Goal: Transaction & Acquisition: Purchase product/service

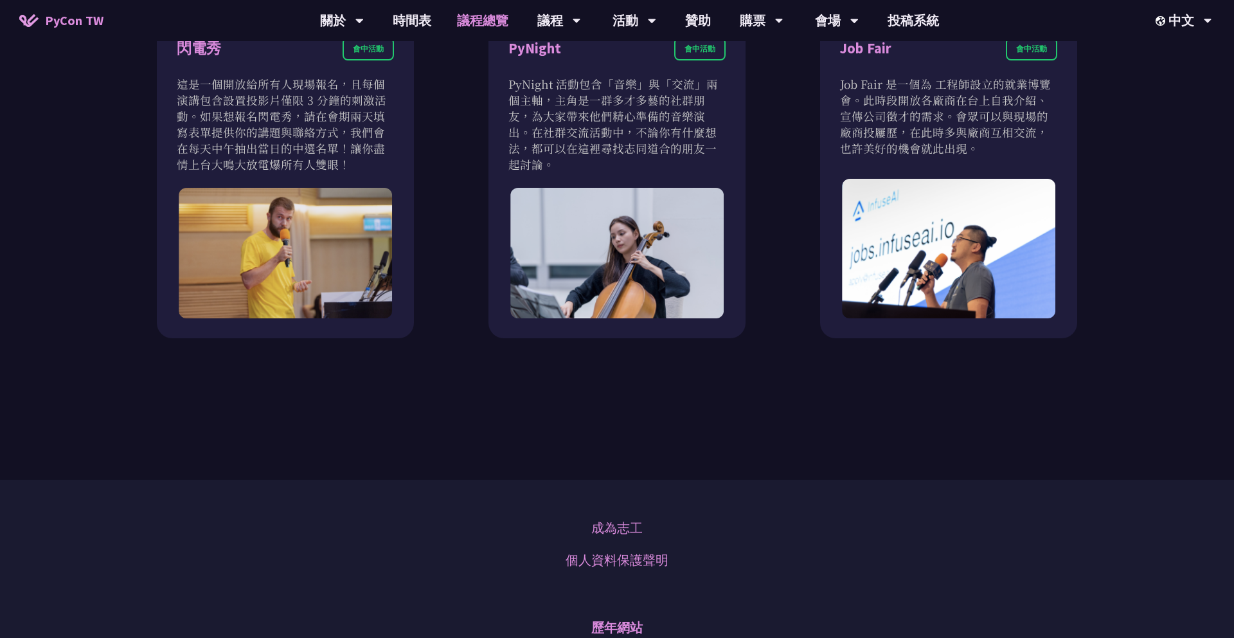
scroll to position [1532, 0]
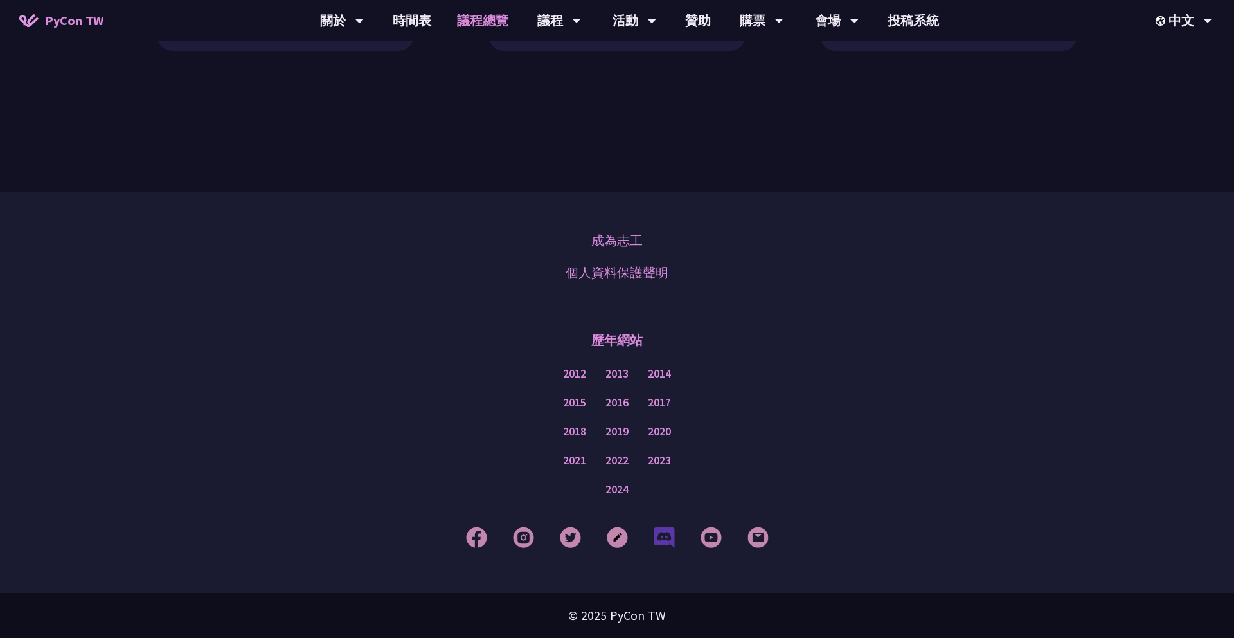
click at [659, 532] on img at bounding box center [664, 536] width 21 height 21
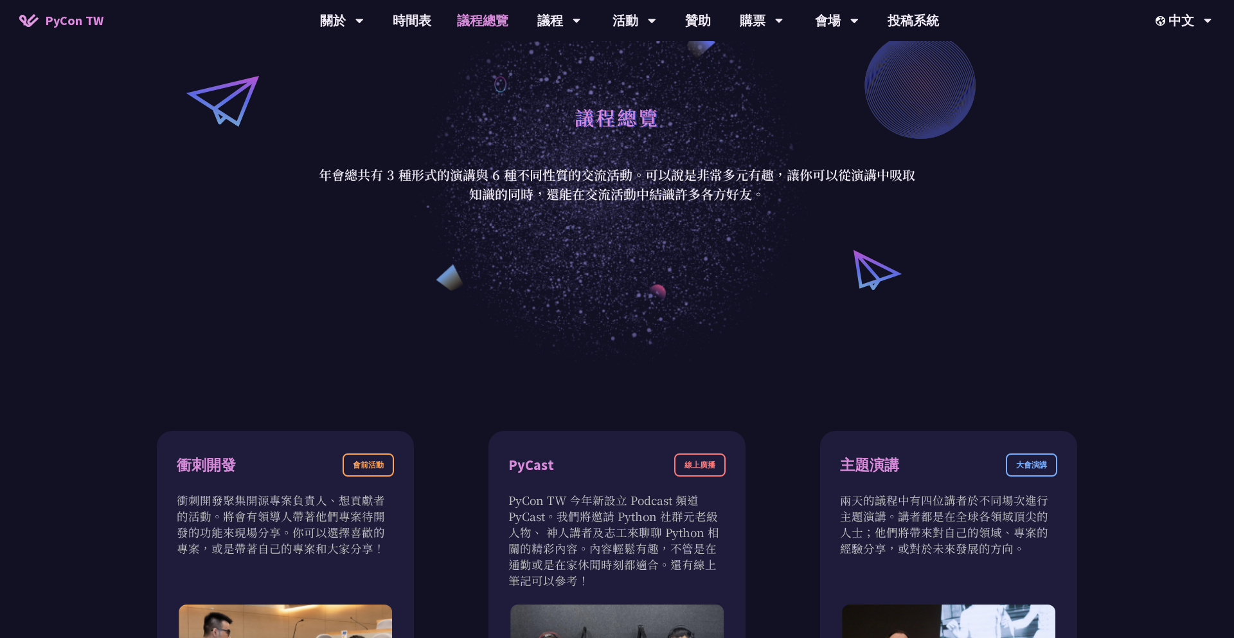
scroll to position [0, 0]
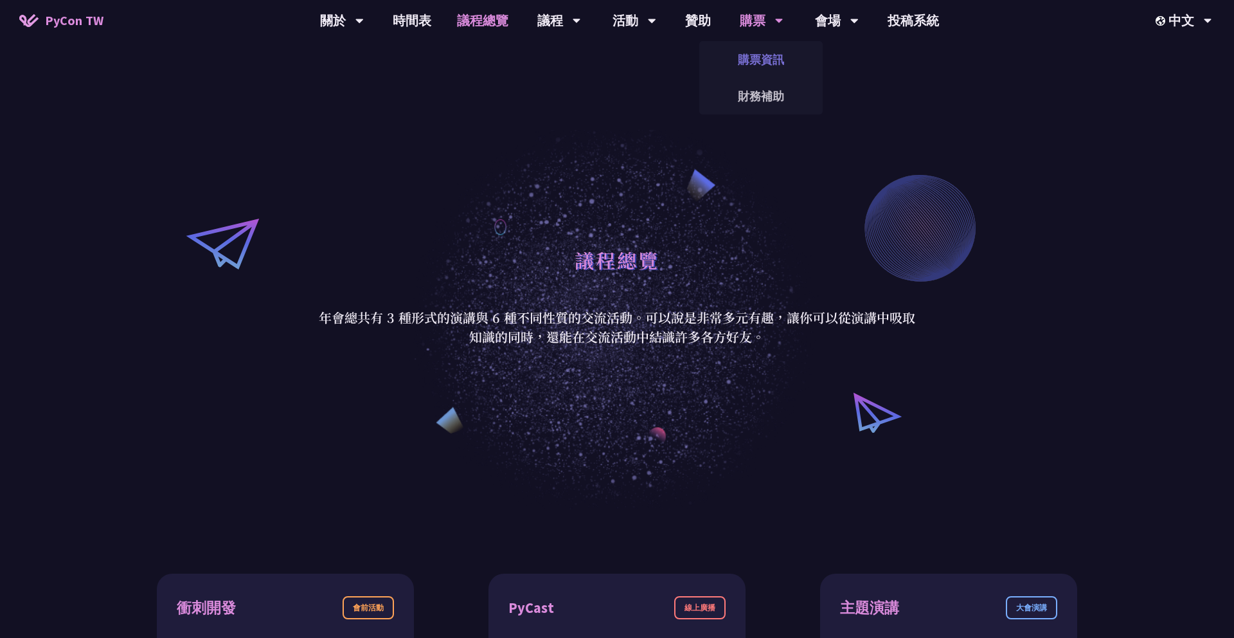
click at [764, 64] on link "購票資訊" at bounding box center [760, 59] width 123 height 30
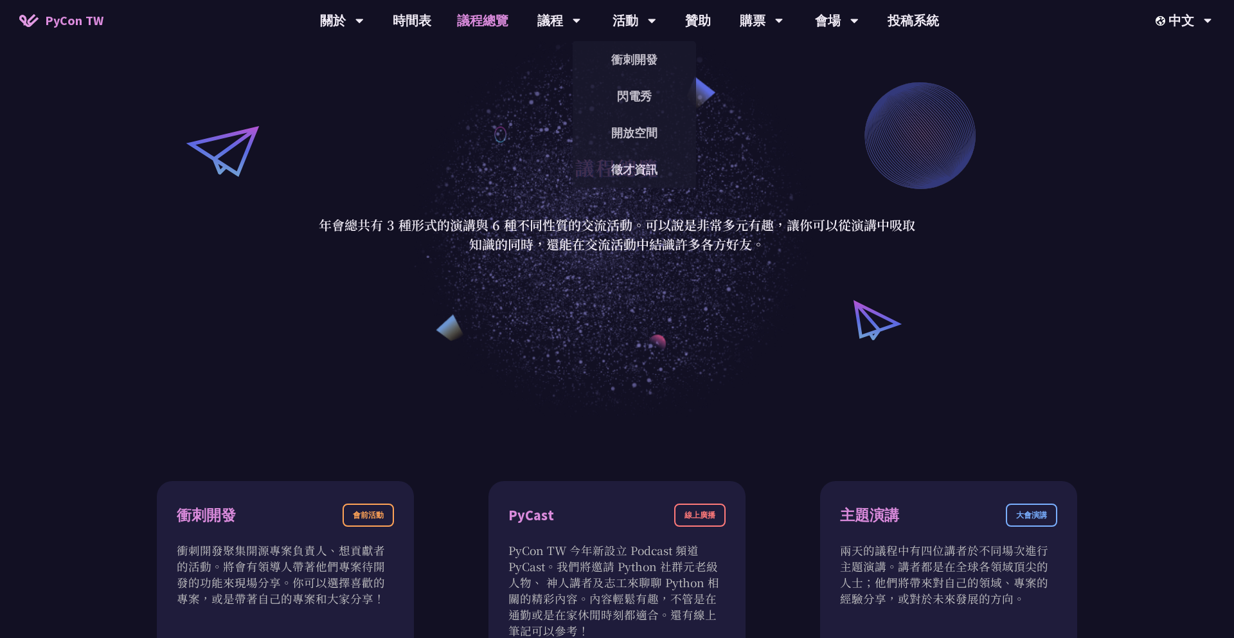
scroll to position [93, 0]
drag, startPoint x: 390, startPoint y: 225, endPoint x: 852, endPoint y: 272, distance: 463.9
click at [852, 272] on div "議程總覽 年會總共有 3 種形式的演講與 6 種不同性質的交流活動。可以說是非常多元有趣，讓你可以從演講中吸取知識的同時，還能在交流活動中結識許多各方好友。" at bounding box center [617, 200] width 1234 height 432
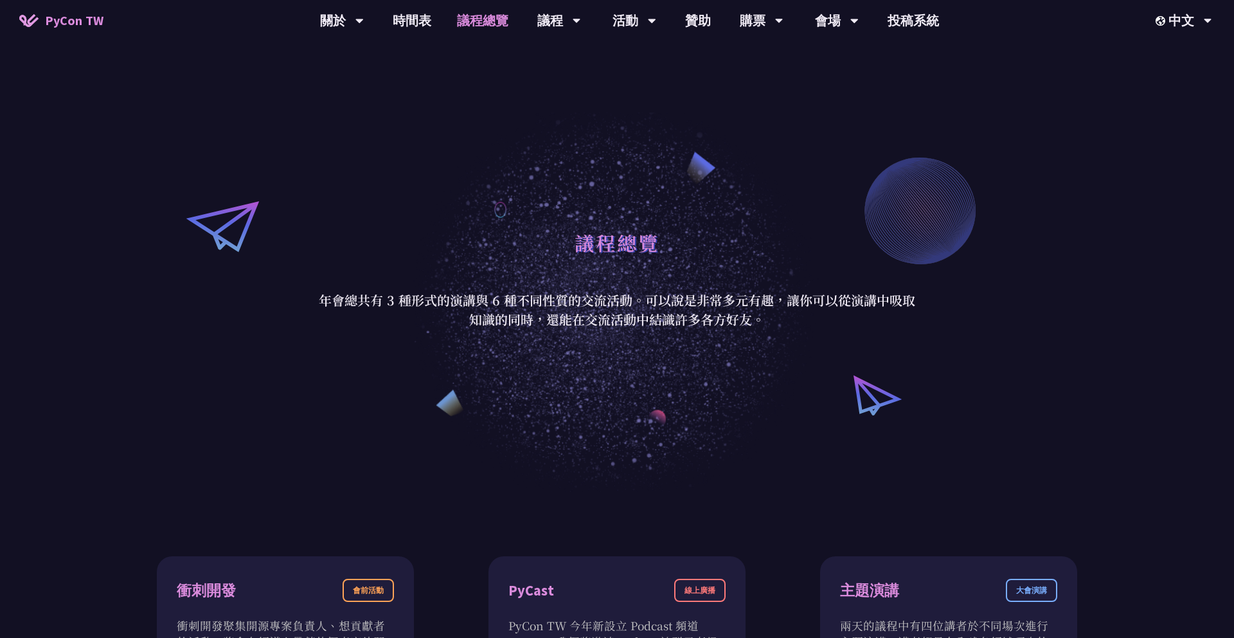
scroll to position [0, 0]
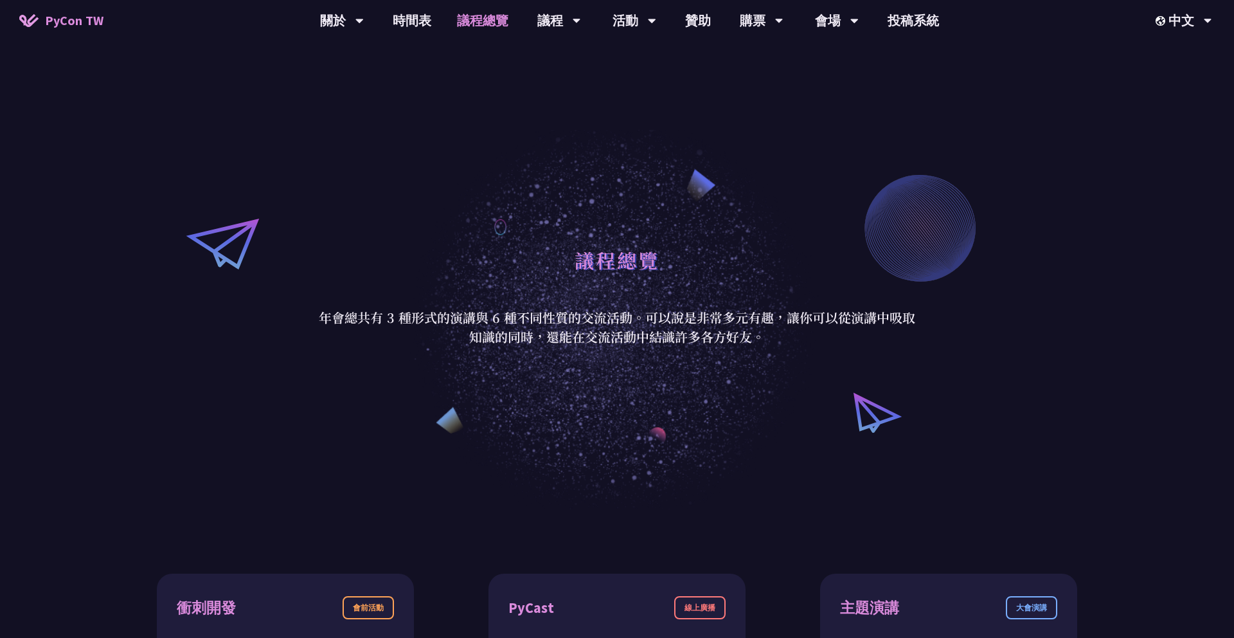
click at [953, 362] on div "議程總覽 年會總共有 3 種形式的演講與 6 種不同性質的交流活動。可以說是非常多元有趣，讓你可以從演講中吸取知識的同時，還能在交流活動中結識許多各方好友。" at bounding box center [617, 293] width 1234 height 432
click at [780, 102] on link "財務補助" at bounding box center [760, 96] width 123 height 30
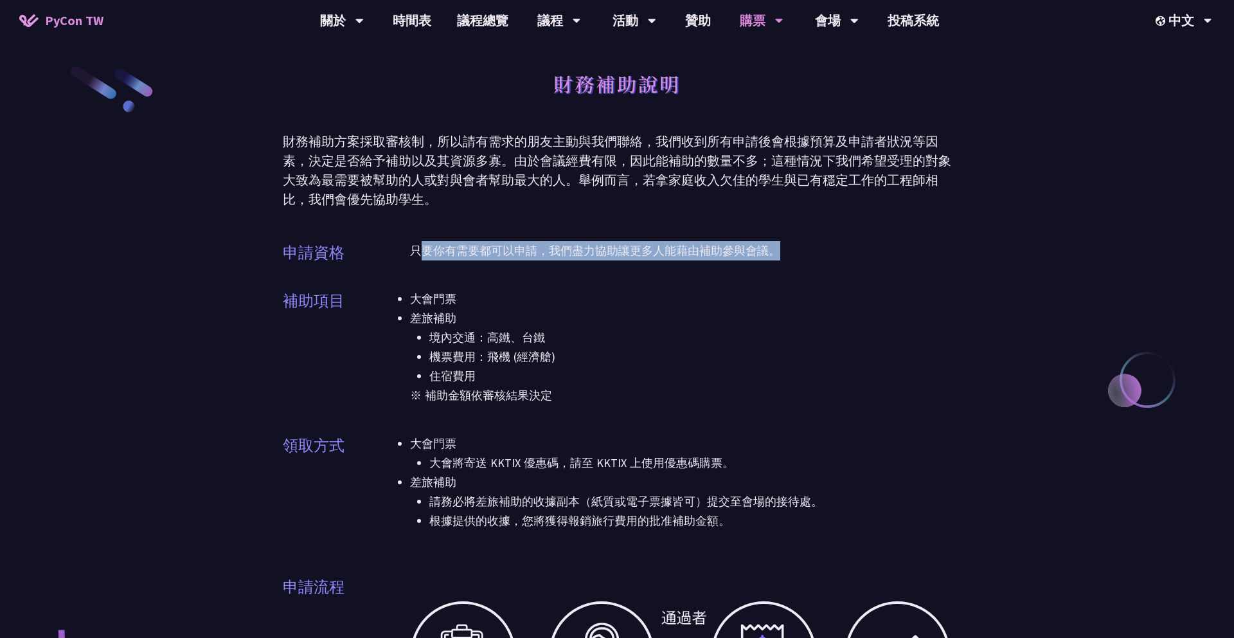
drag, startPoint x: 417, startPoint y: 253, endPoint x: 886, endPoint y: 257, distance: 469.2
click at [886, 257] on p "只要你有需要都可以申請，我們盡力協助讓更多人能藉由補助參與會議。" at bounding box center [680, 250] width 541 height 19
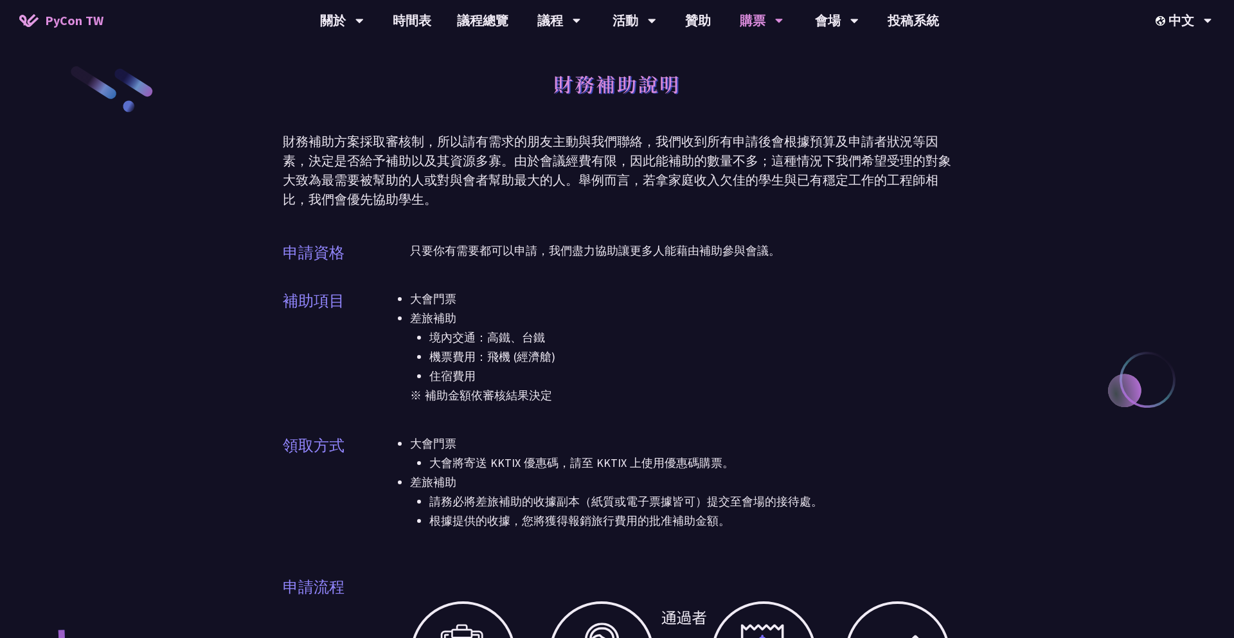
click at [778, 290] on li "大會門票" at bounding box center [680, 298] width 541 height 19
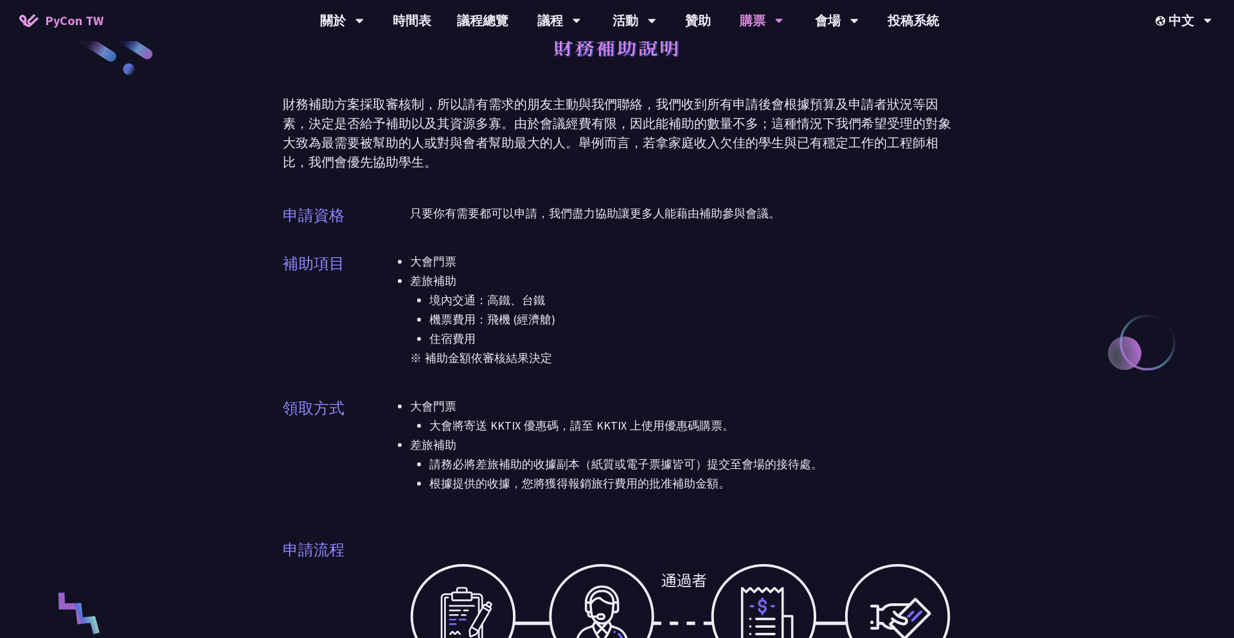
scroll to position [55, 0]
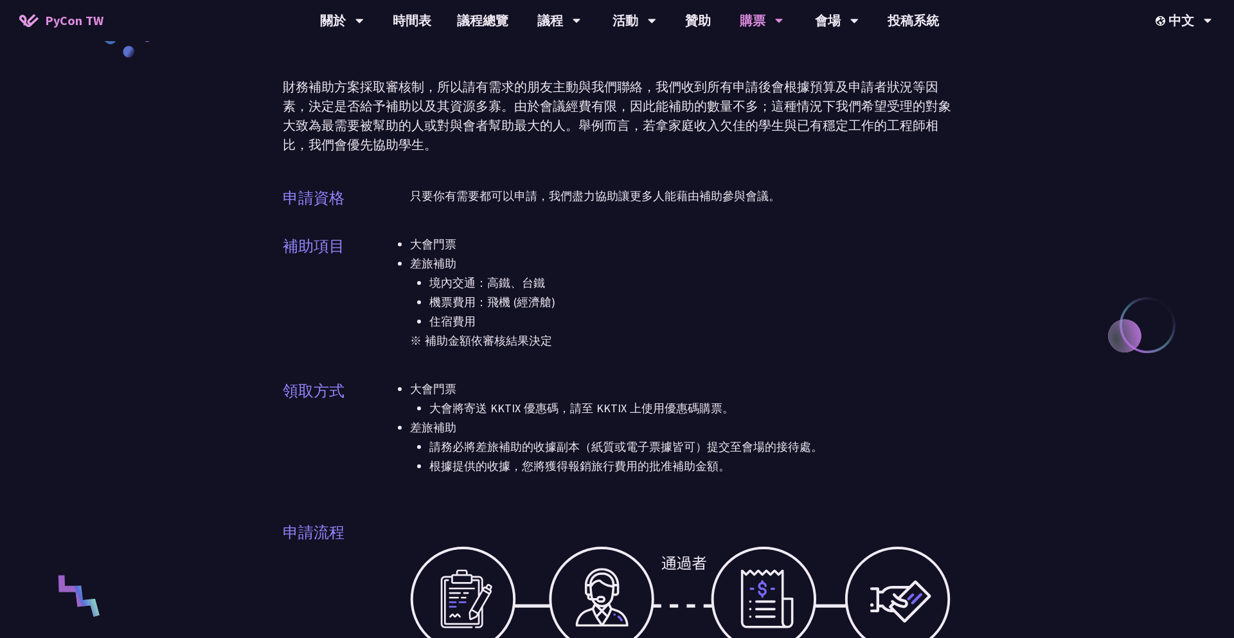
drag, startPoint x: 444, startPoint y: 90, endPoint x: 699, endPoint y: 96, distance: 255.2
click at [699, 96] on div "財務補助方案採取審核制，所以請有需求的朋友主動與我們聯絡，我們收到所有申請後會根據預算及申請者狀況等因素，決定是否給予補助以及其資源多寡。由於會議經費有限，因…" at bounding box center [617, 115] width 668 height 77
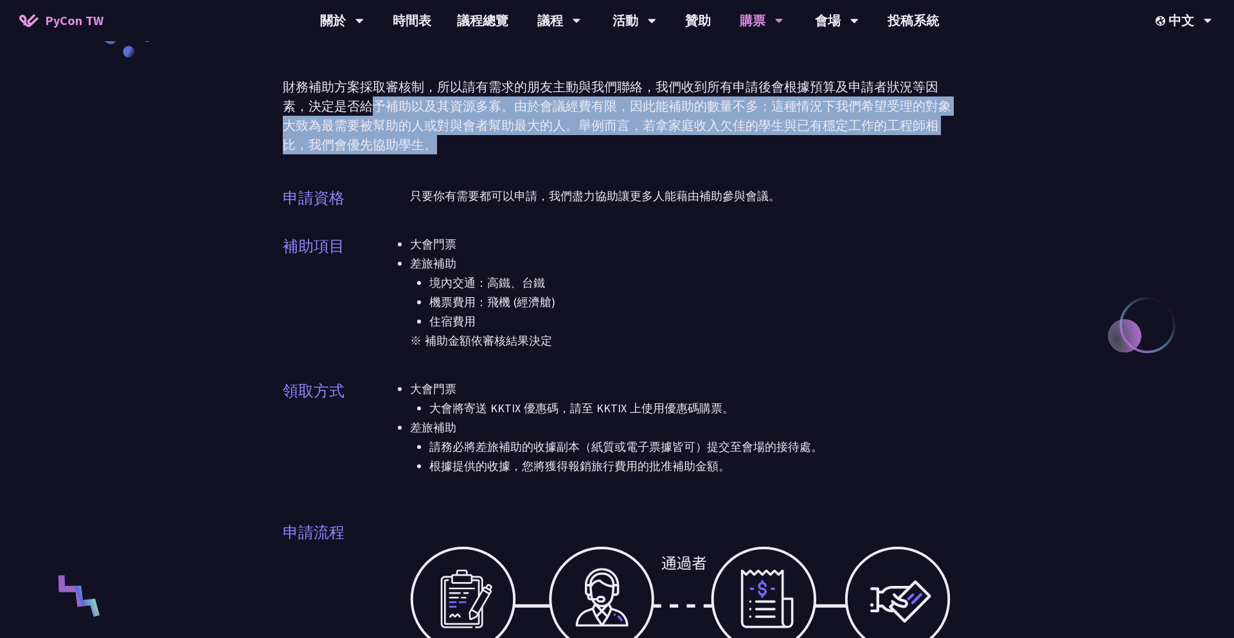
drag, startPoint x: 367, startPoint y: 107, endPoint x: 818, endPoint y: 150, distance: 452.6
click at [818, 150] on div "財務補助方案採取審核制，所以請有需求的朋友主動與我們聯絡，我們收到所有申請後會根據預算及申請者狀況等因素，決定是否給予補助以及其資源多寡。由於會議經費有限，因…" at bounding box center [617, 115] width 668 height 77
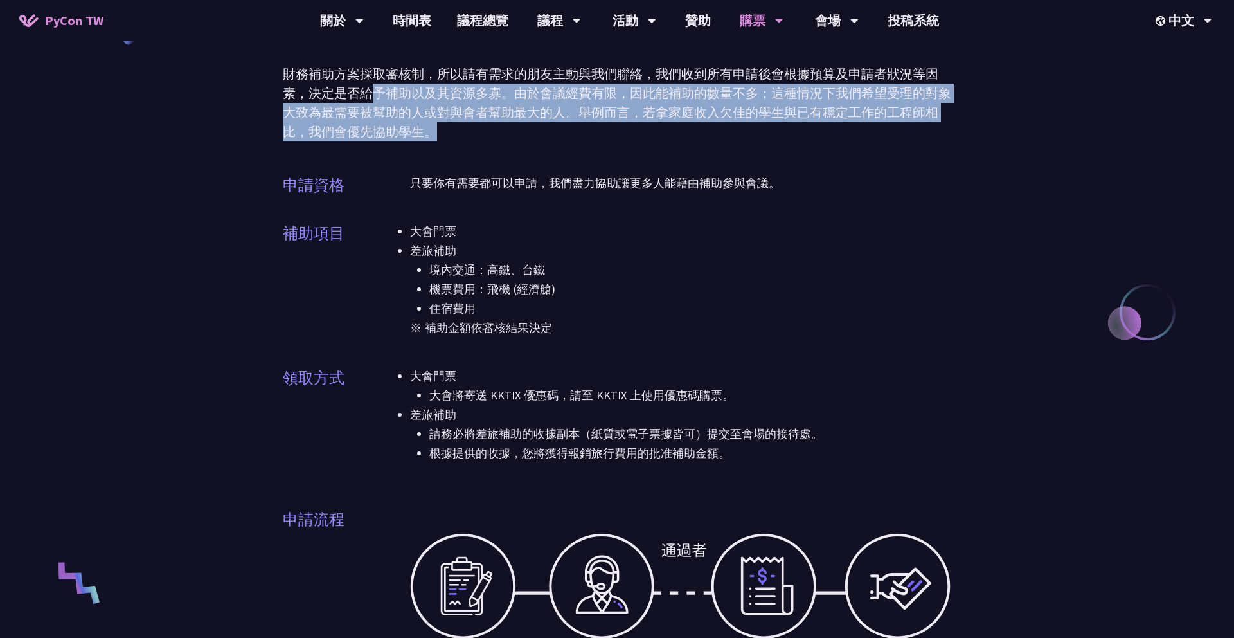
scroll to position [0, 0]
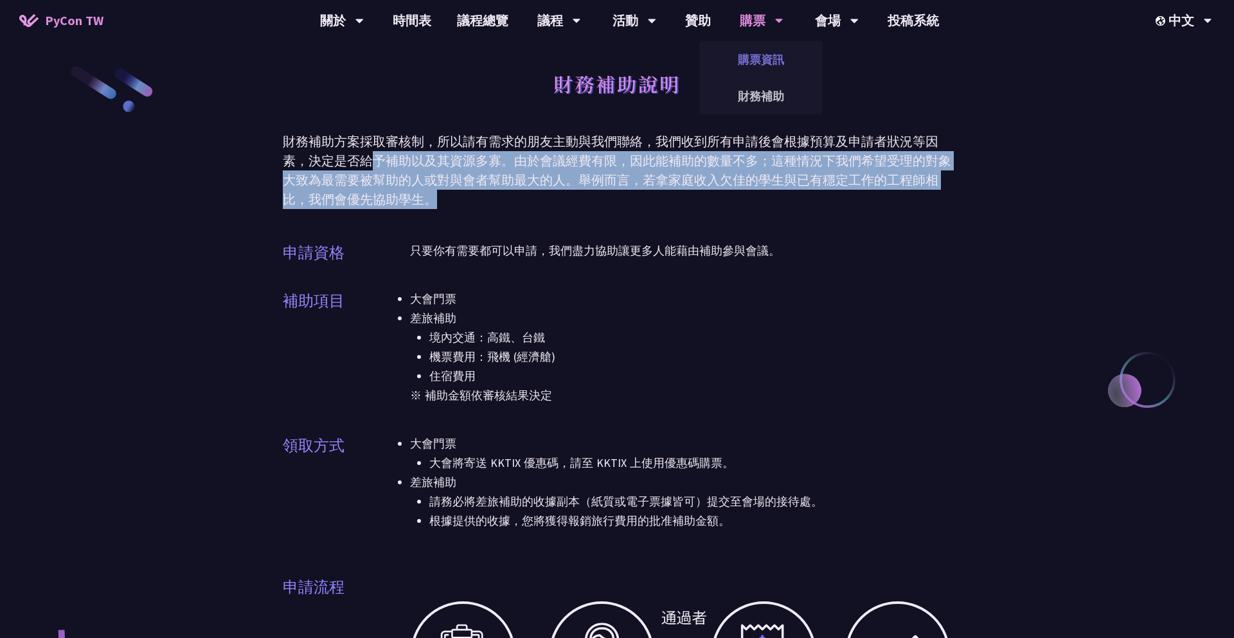
click at [767, 60] on link "購票資訊" at bounding box center [760, 59] width 123 height 30
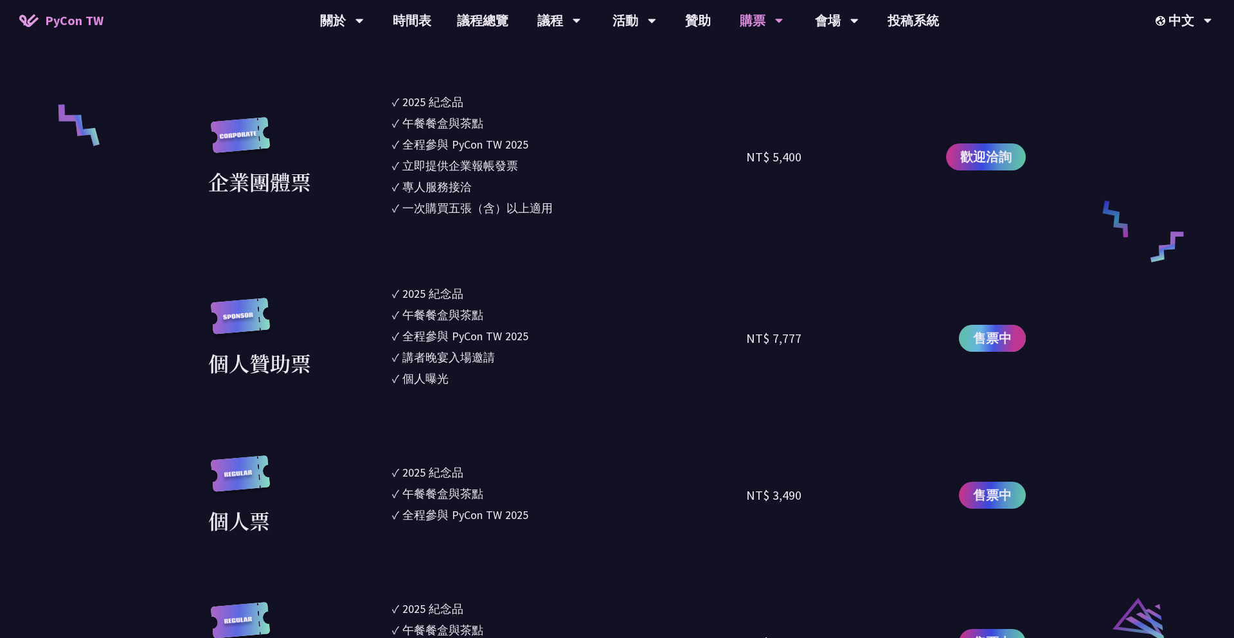
scroll to position [958, 0]
click at [998, 501] on span "售票中" at bounding box center [992, 494] width 39 height 19
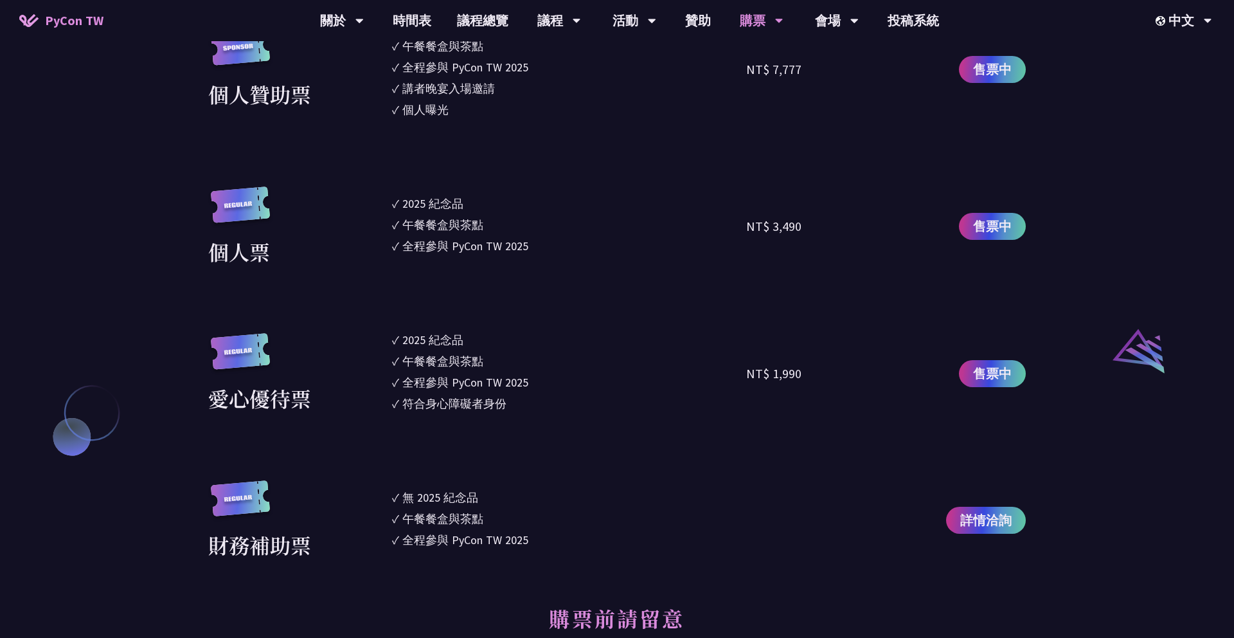
scroll to position [1223, 0]
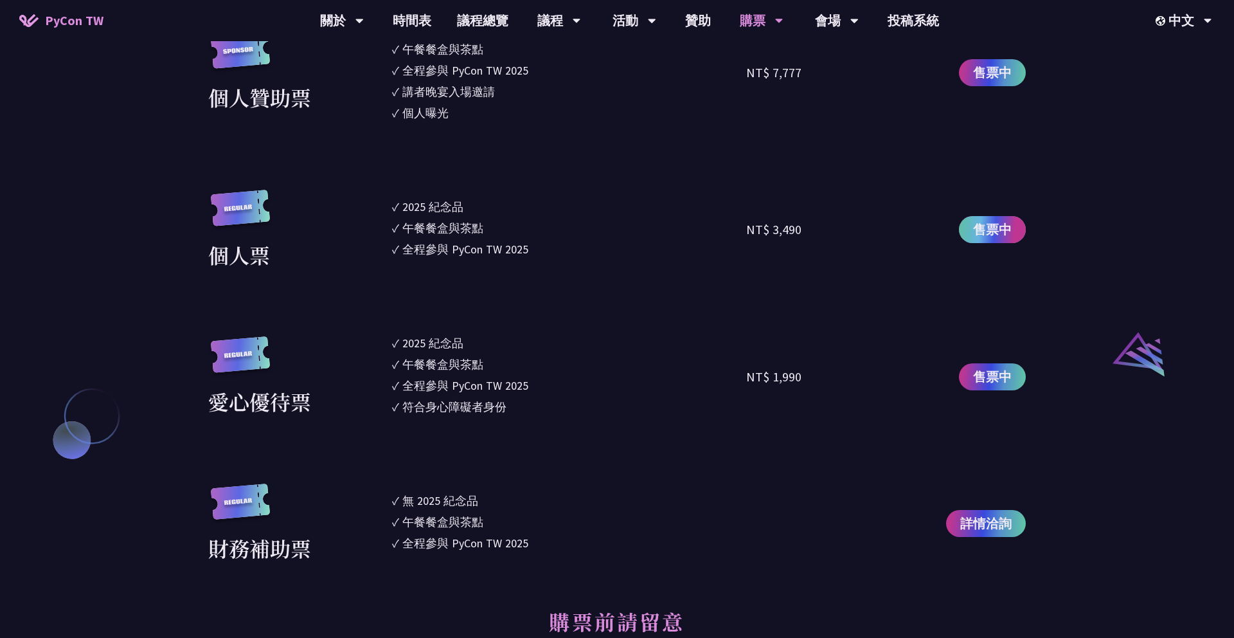
click at [999, 231] on span "售票中" at bounding box center [992, 229] width 39 height 19
